Goal: Task Accomplishment & Management: Complete application form

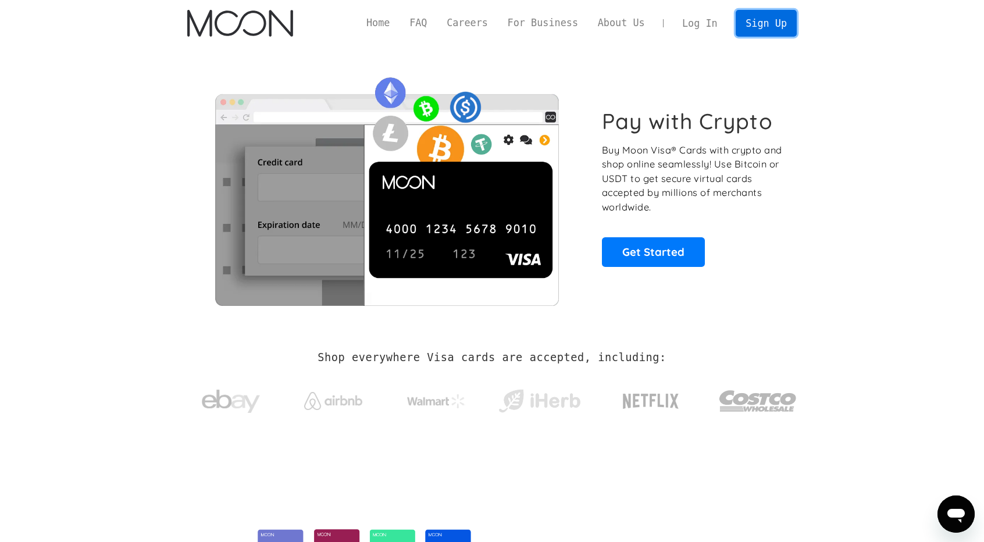
click at [772, 26] on link "Sign Up" at bounding box center [766, 23] width 60 height 26
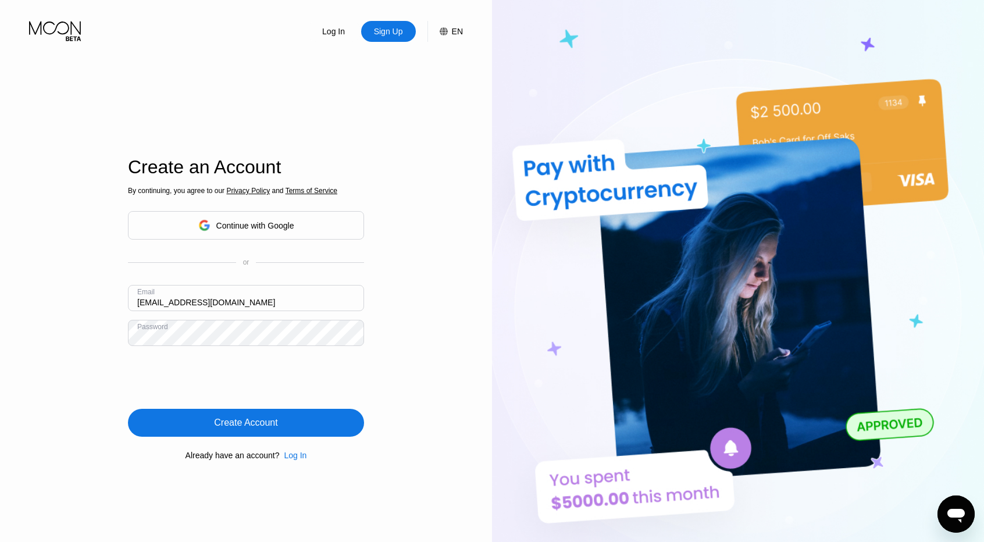
click at [264, 429] on div "Create Account" at bounding box center [245, 423] width 63 height 12
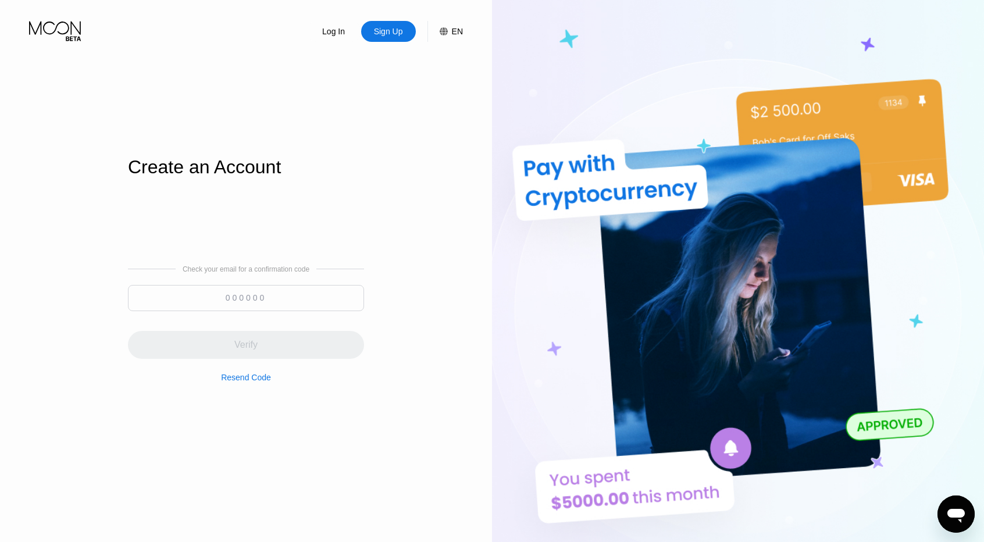
click at [276, 278] on div "Check your email for a confirmation code Verify Resend Code" at bounding box center [246, 323] width 236 height 117
click at [265, 290] on input at bounding box center [246, 298] width 236 height 26
paste input "774794"
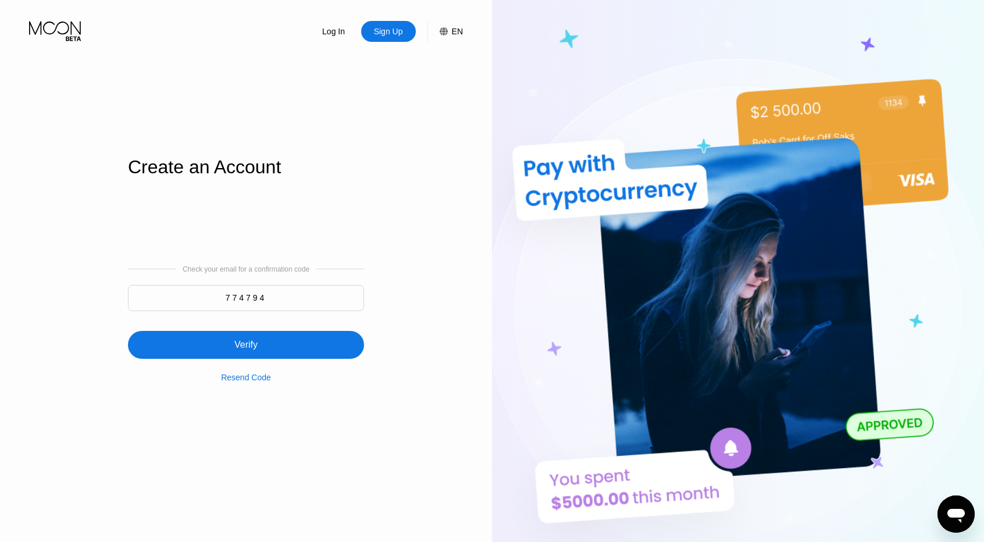
type input "774794"
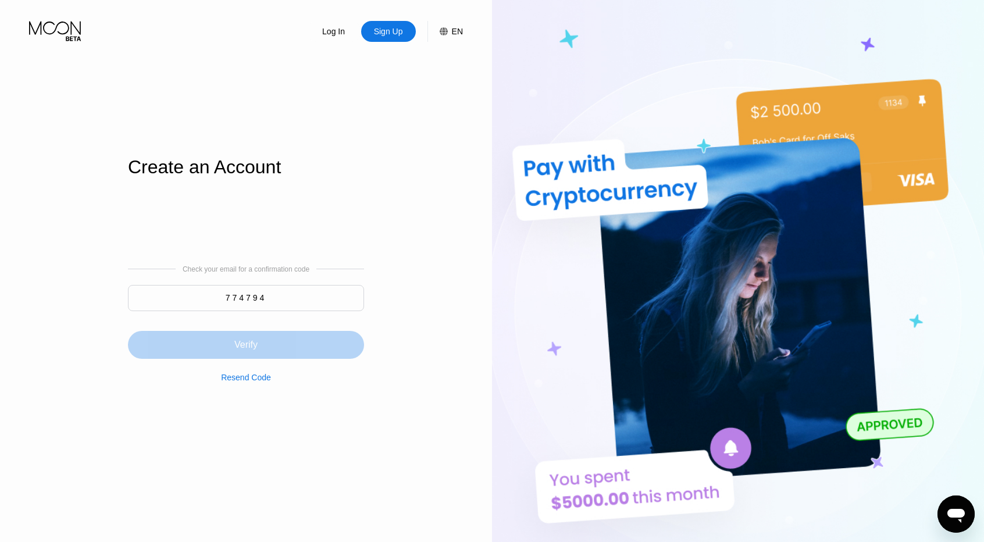
click at [268, 344] on div "Verify" at bounding box center [246, 345] width 236 height 28
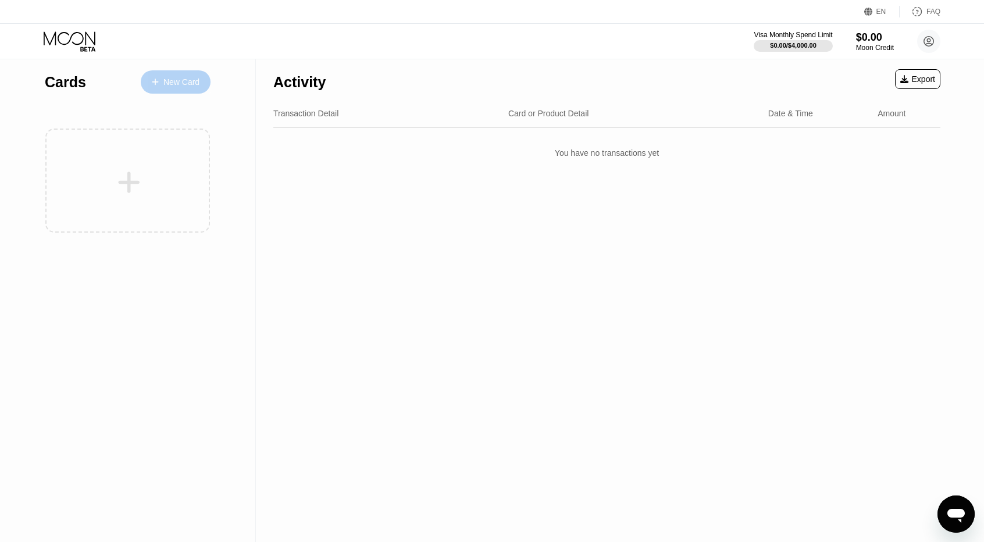
click at [172, 82] on div "New Card" at bounding box center [181, 82] width 36 height 10
